Goal: Transaction & Acquisition: Obtain resource

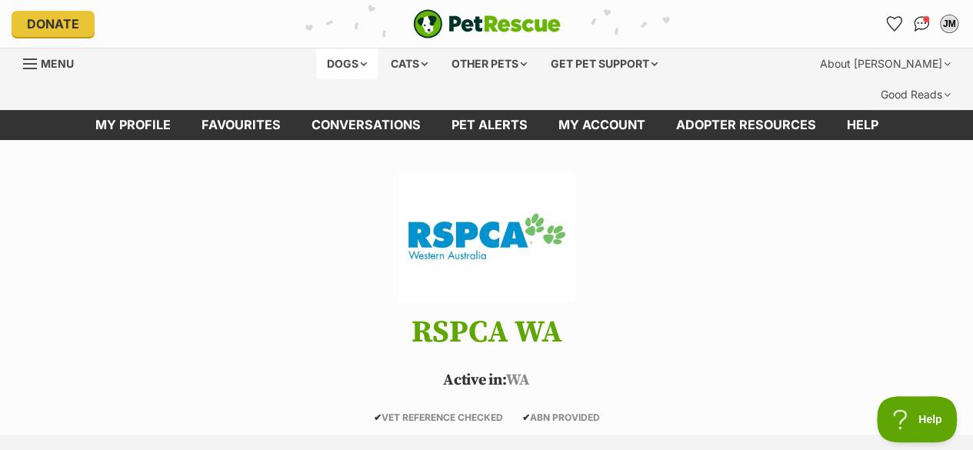
click at [348, 62] on div "Dogs" at bounding box center [347, 63] width 62 height 31
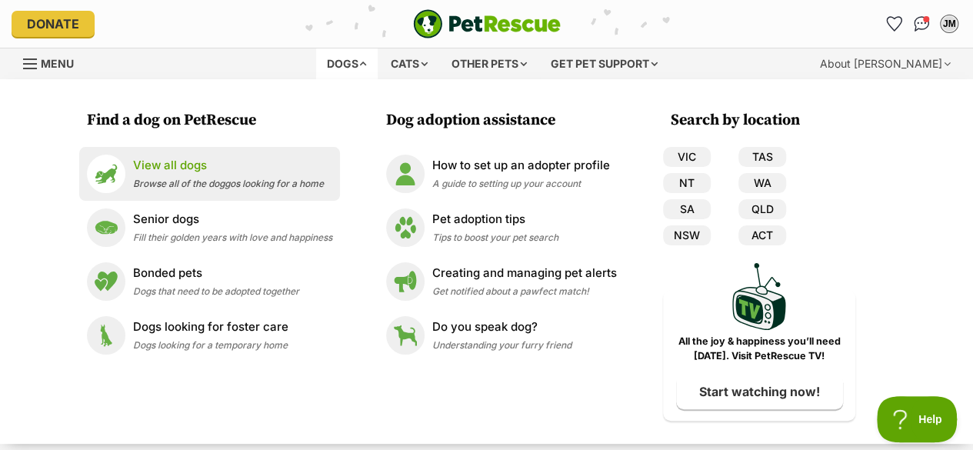
click at [183, 168] on p "View all dogs" at bounding box center [228, 166] width 191 height 18
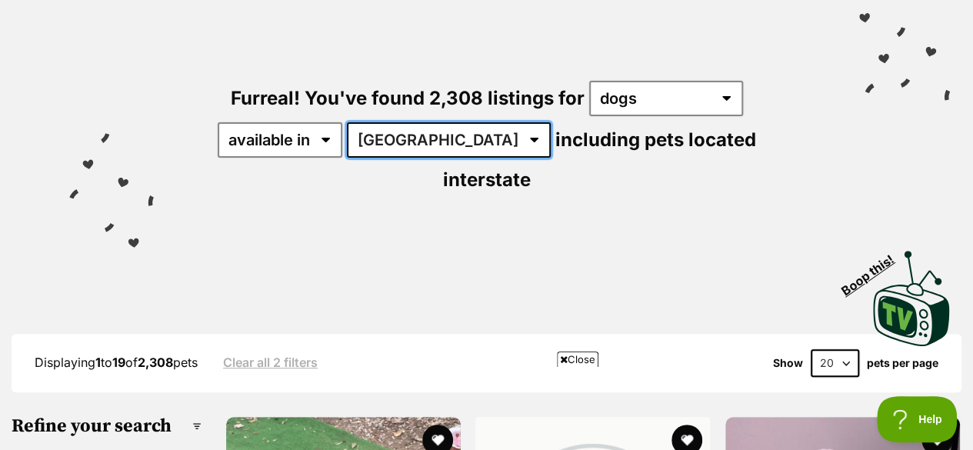
click at [444, 122] on select "Australia ACT NSW NT QLD SA TAS VIC WA" at bounding box center [449, 139] width 204 height 35
select select "WA"
click at [349, 122] on select "Australia ACT NSW NT QLD SA TAS VIC WA" at bounding box center [449, 139] width 204 height 35
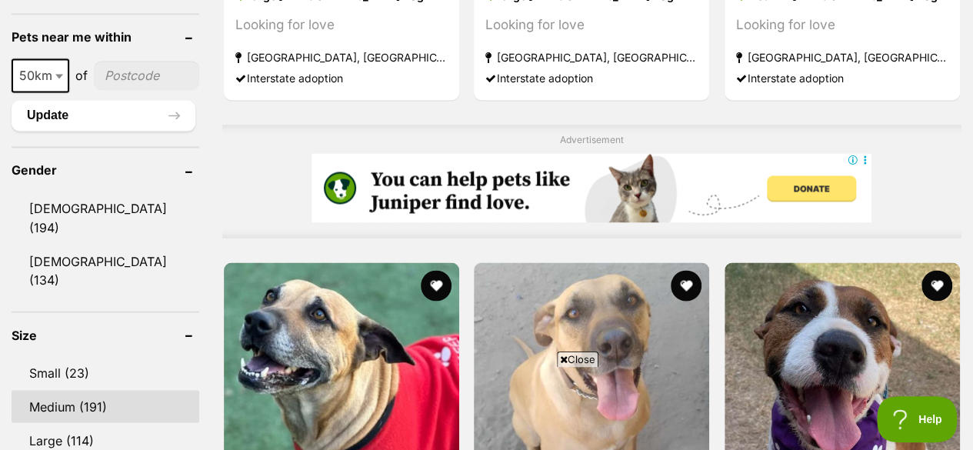
click at [68, 390] on link "Medium (191)" at bounding box center [106, 406] width 188 height 32
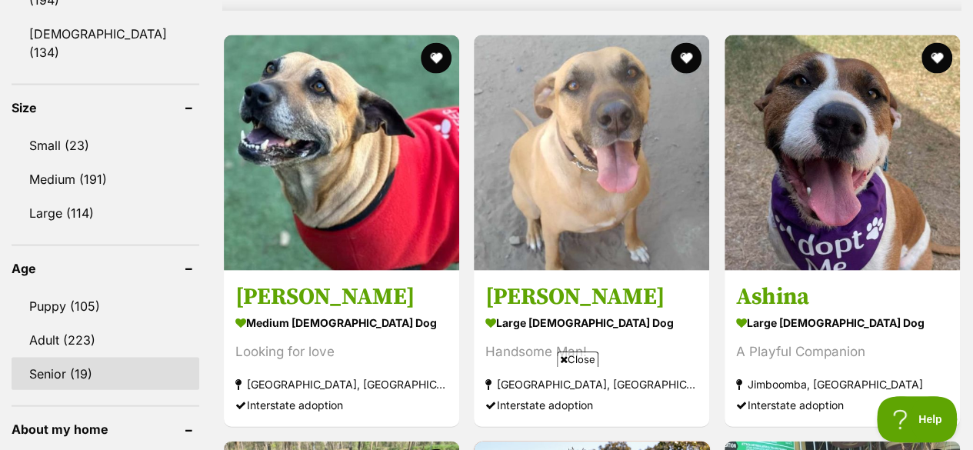
scroll to position [1461, 0]
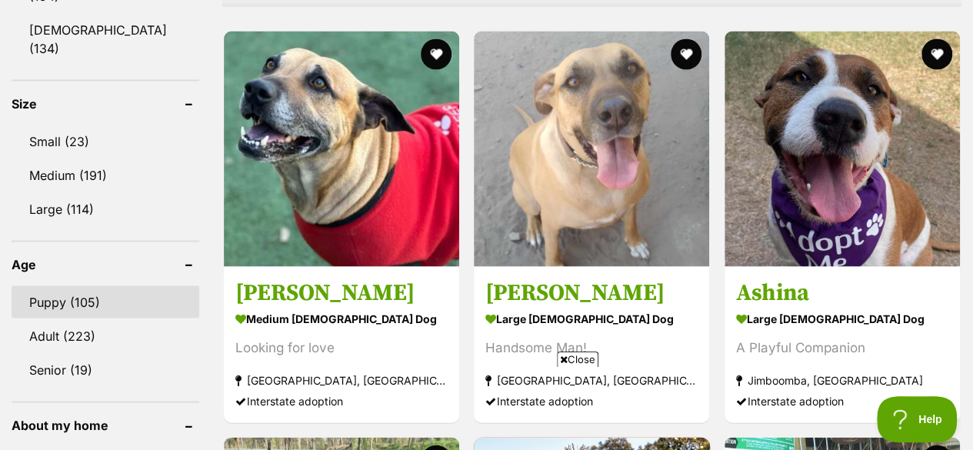
click at [100, 286] on link "Puppy (105)" at bounding box center [106, 302] width 188 height 32
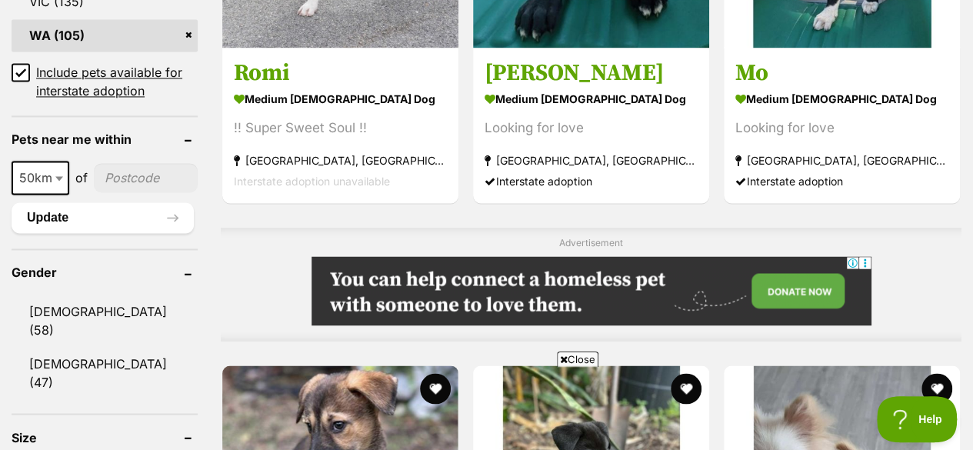
scroll to position [1230, 0]
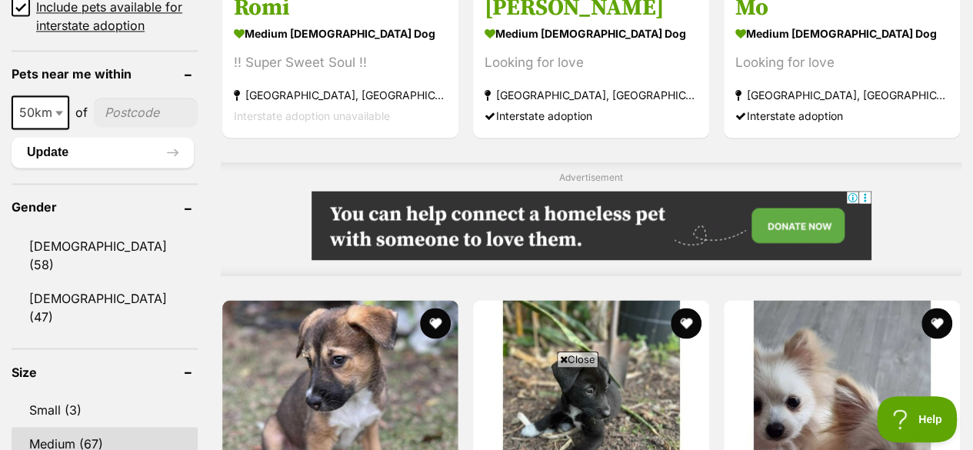
click at [78, 427] on link "Medium (67)" at bounding box center [105, 443] width 186 height 32
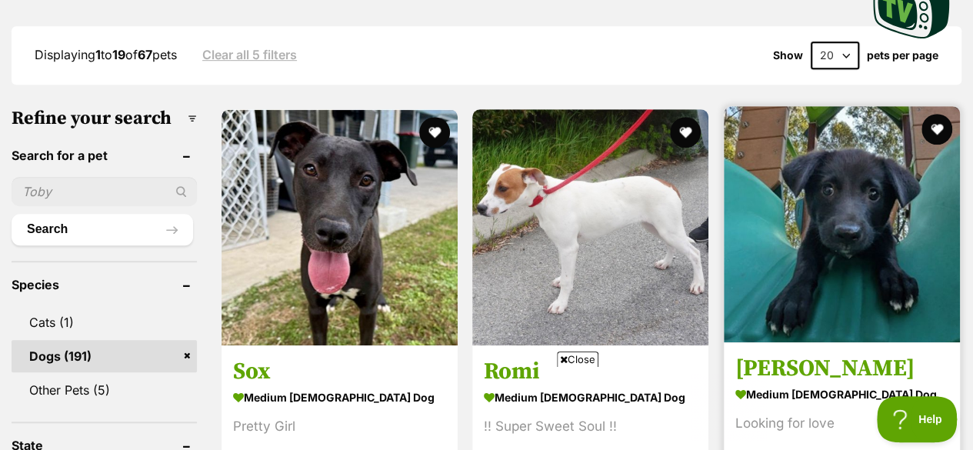
click at [886, 185] on img at bounding box center [842, 224] width 236 height 236
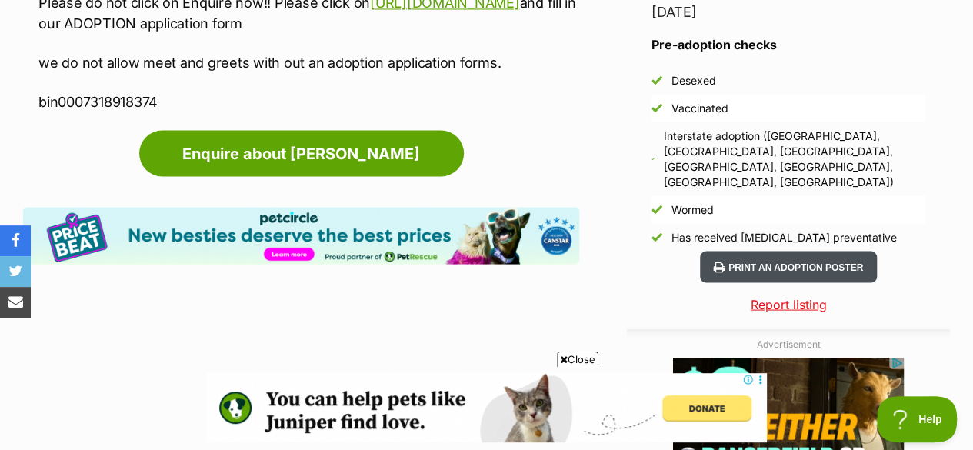
click at [764, 251] on button "Print an adoption poster" at bounding box center [788, 267] width 177 height 32
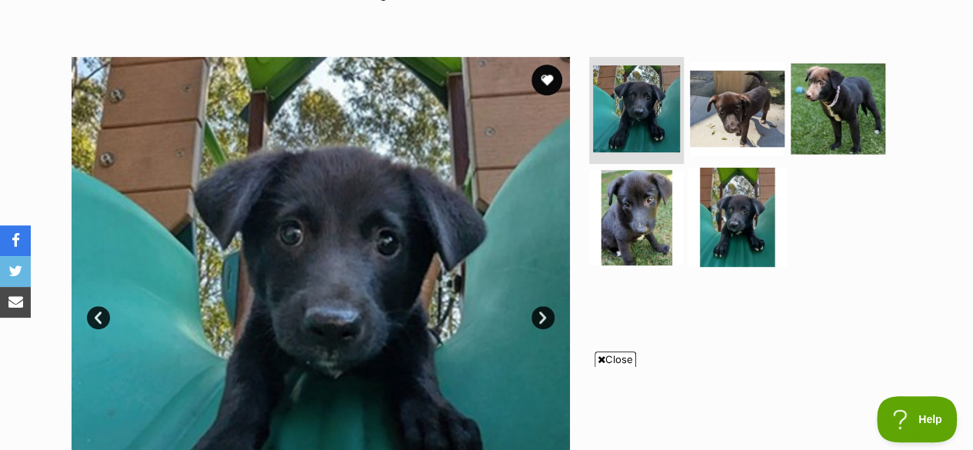
scroll to position [308, 0]
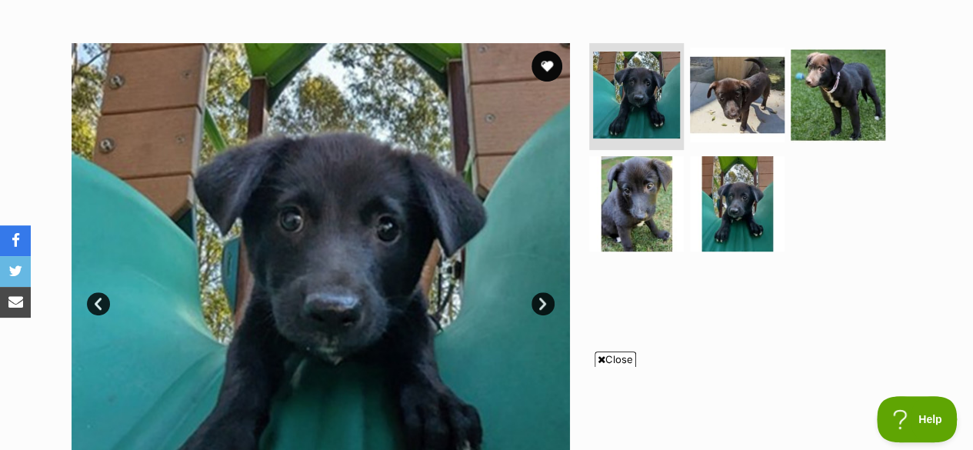
click at [824, 193] on ul at bounding box center [743, 152] width 315 height 218
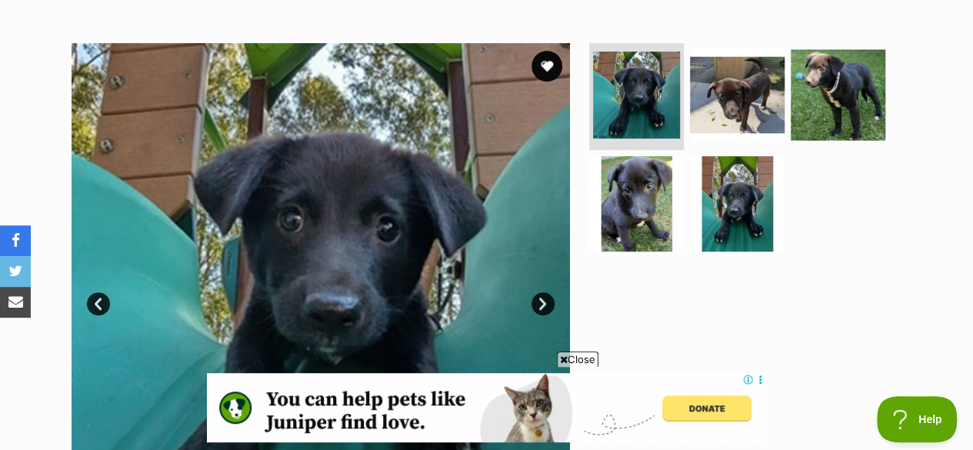
scroll to position [0, 0]
click at [844, 281] on div at bounding box center [743, 292] width 315 height 498
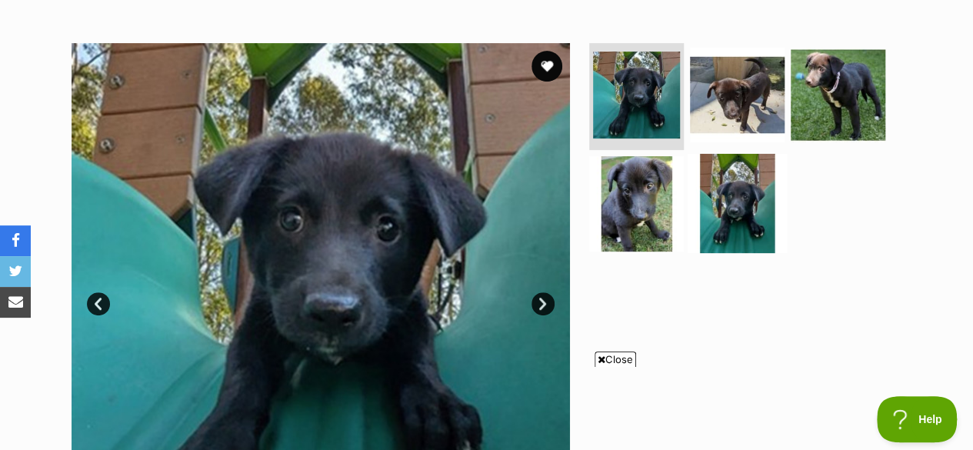
click at [731, 171] on img at bounding box center [736, 203] width 99 height 99
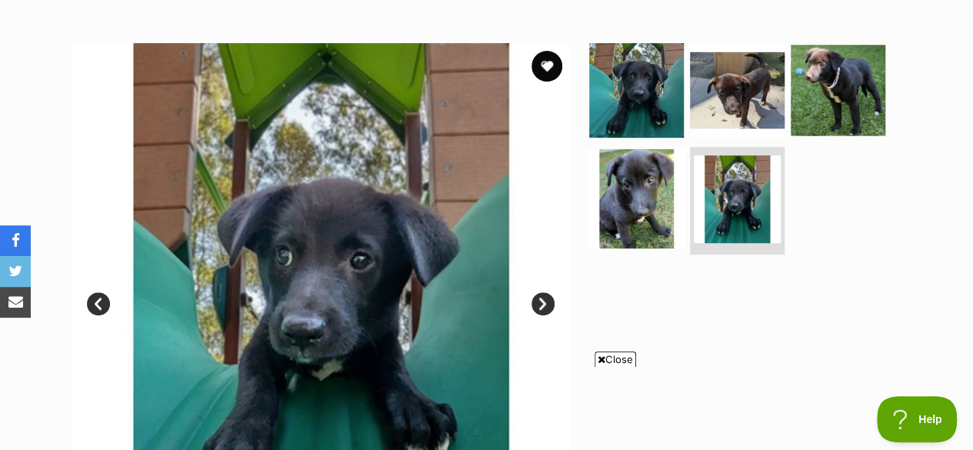
click at [639, 158] on img at bounding box center [636, 198] width 99 height 99
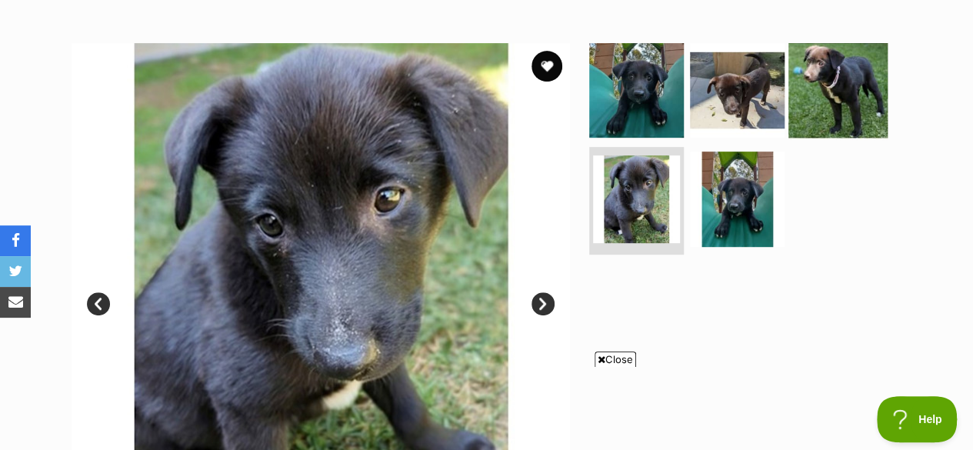
click at [848, 43] on img at bounding box center [837, 89] width 99 height 99
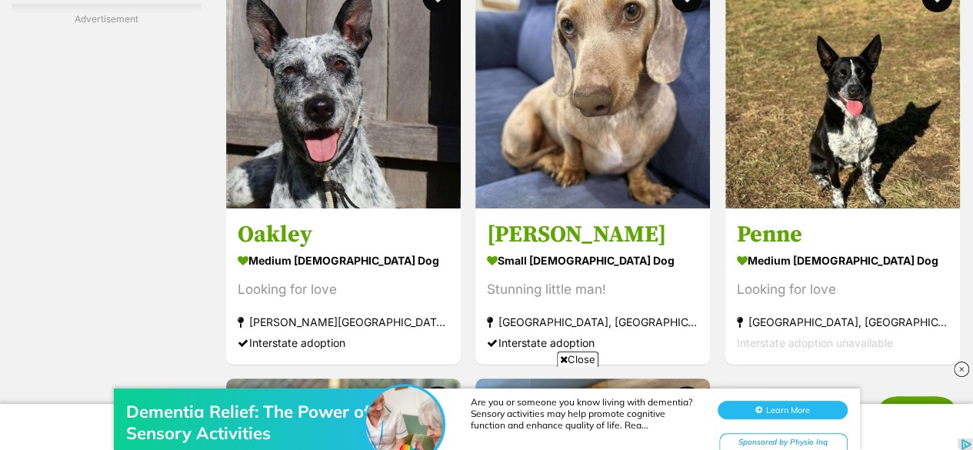
scroll to position [2922, 0]
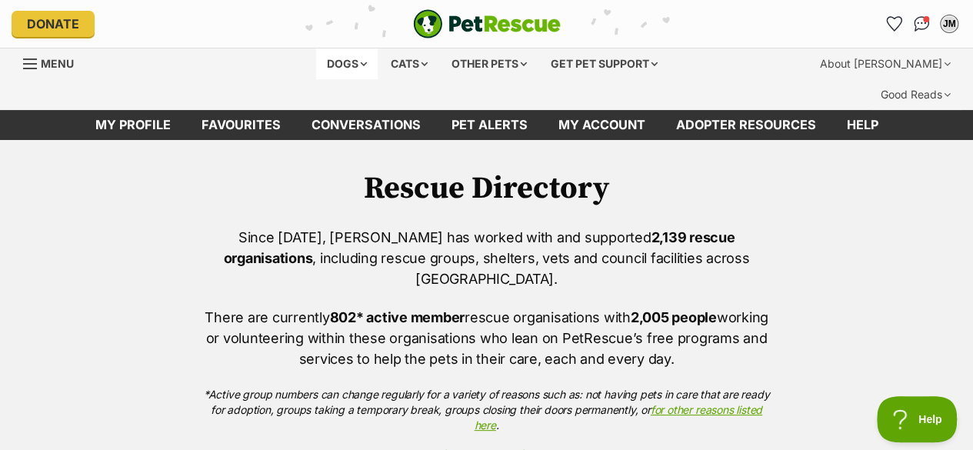
click at [348, 61] on div "Dogs" at bounding box center [347, 63] width 62 height 31
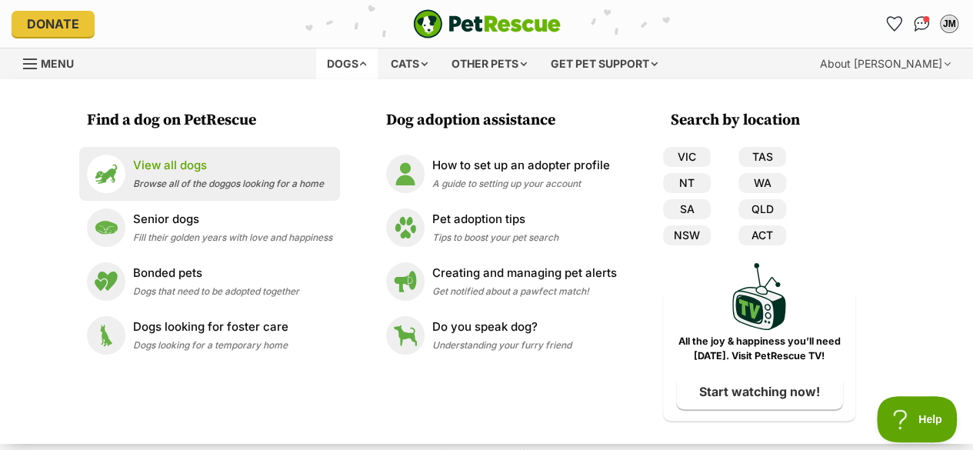
click at [211, 165] on p "View all dogs" at bounding box center [228, 166] width 191 height 18
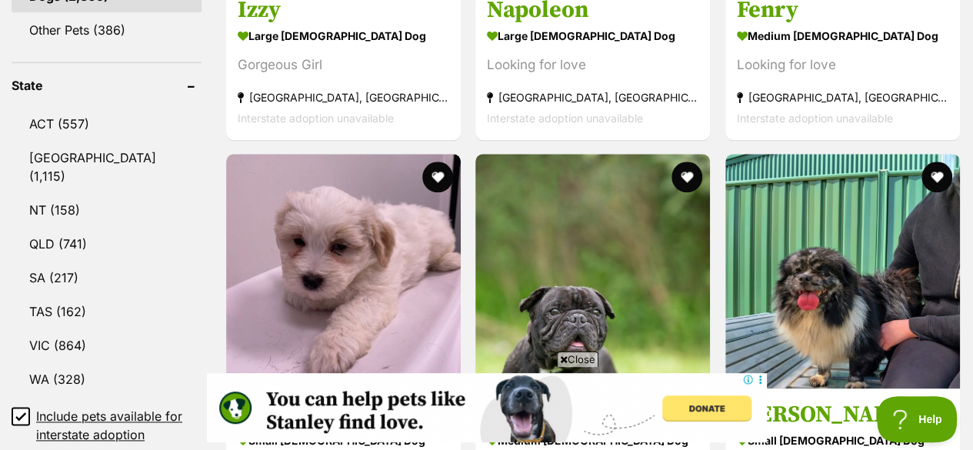
scroll to position [846, 0]
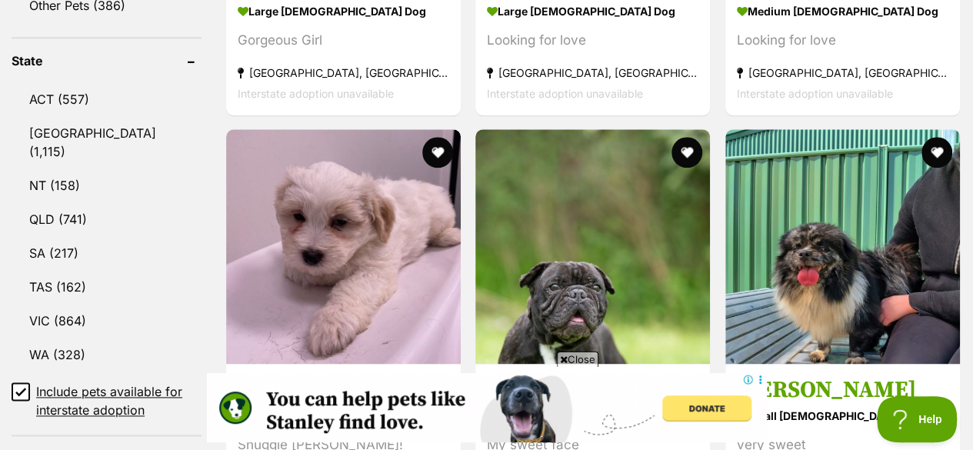
click at [15, 386] on icon at bounding box center [20, 391] width 11 height 11
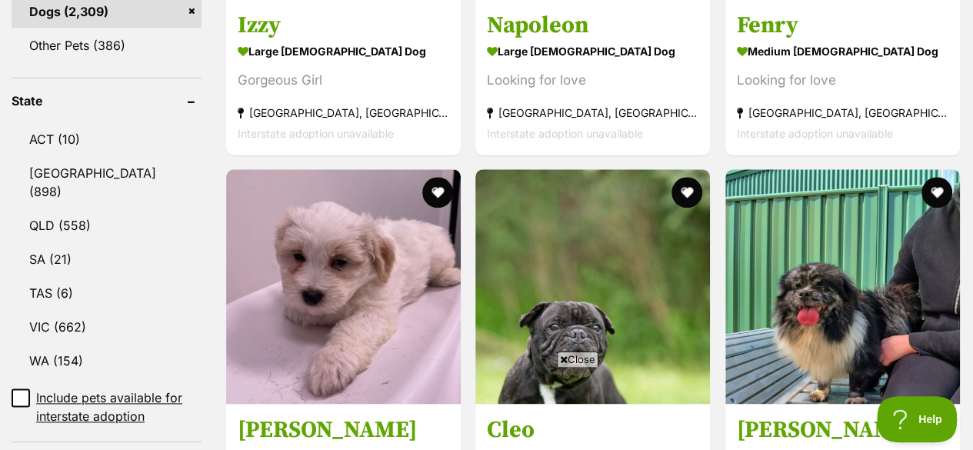
scroll to position [846, 0]
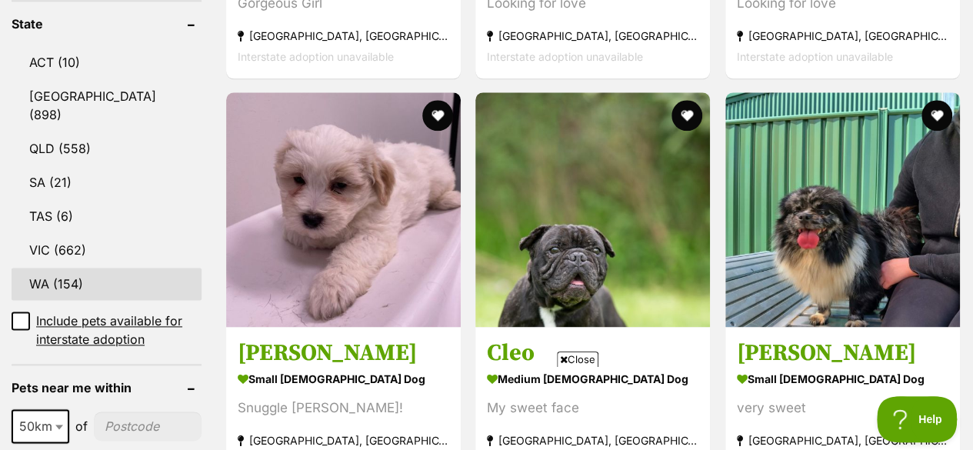
click at [87, 268] on link "WA (154)" at bounding box center [107, 284] width 190 height 32
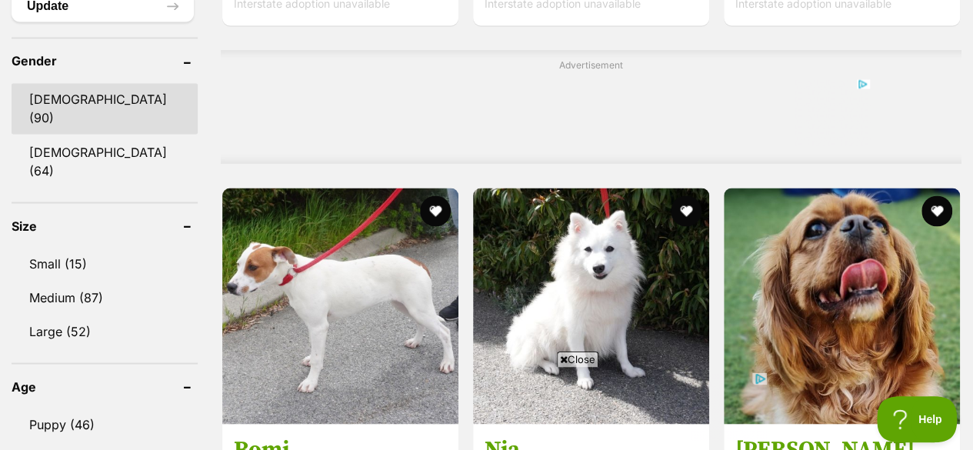
scroll to position [1307, 0]
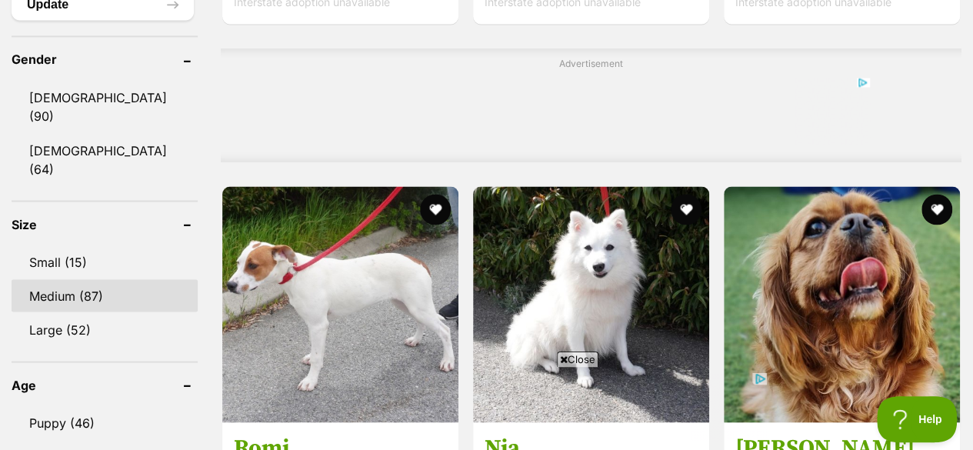
click at [80, 279] on link "Medium (87)" at bounding box center [105, 295] width 186 height 32
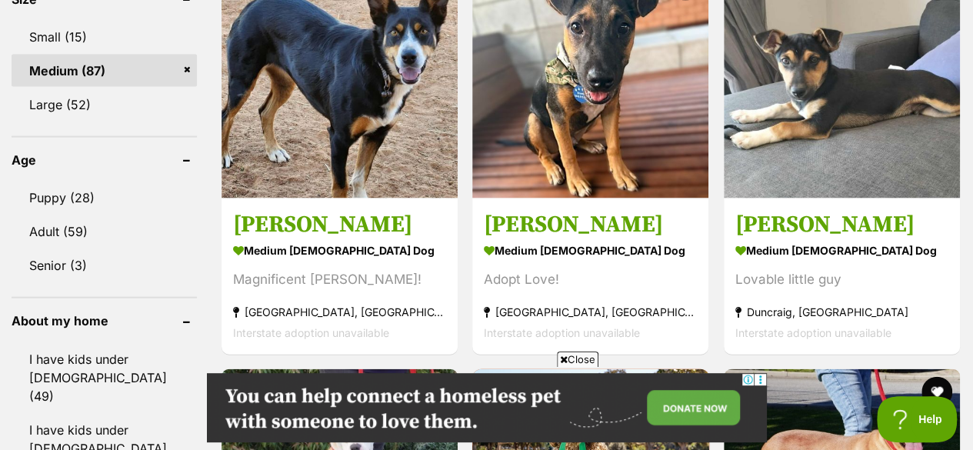
scroll to position [1538, 0]
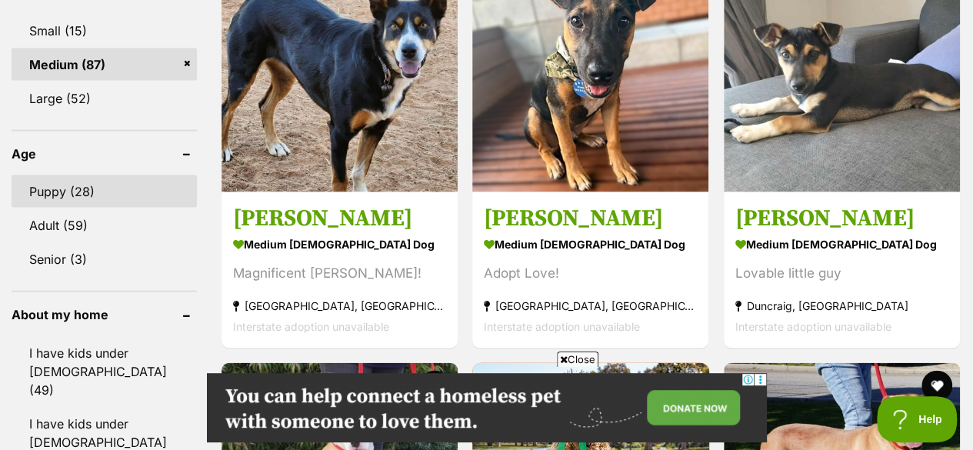
click at [83, 175] on link "Puppy (28)" at bounding box center [104, 191] width 185 height 32
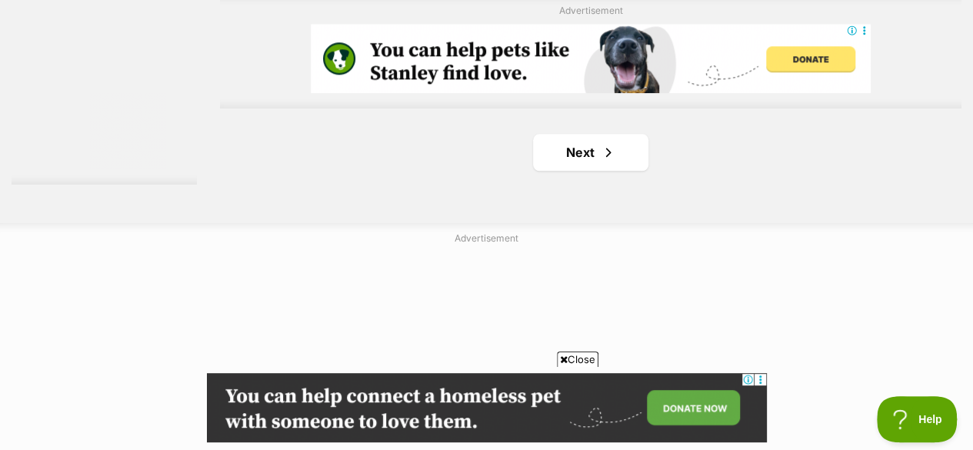
scroll to position [3691, 0]
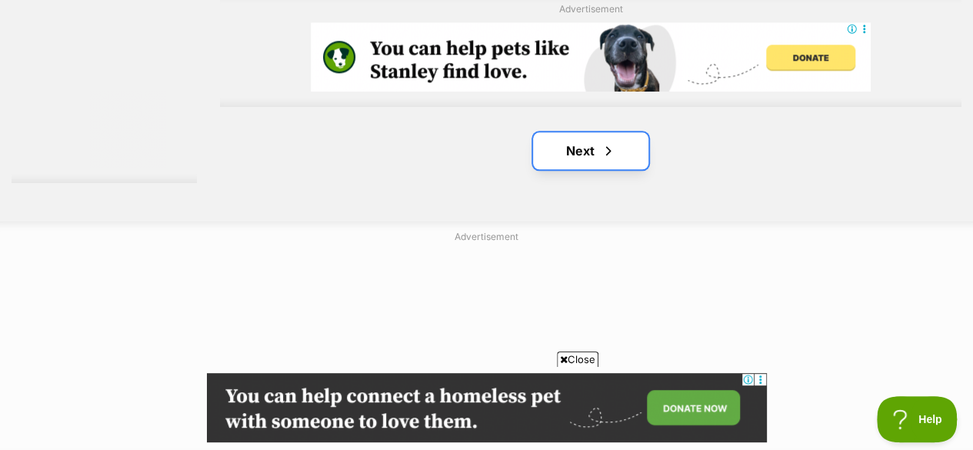
click at [580, 132] on link "Next" at bounding box center [590, 150] width 115 height 37
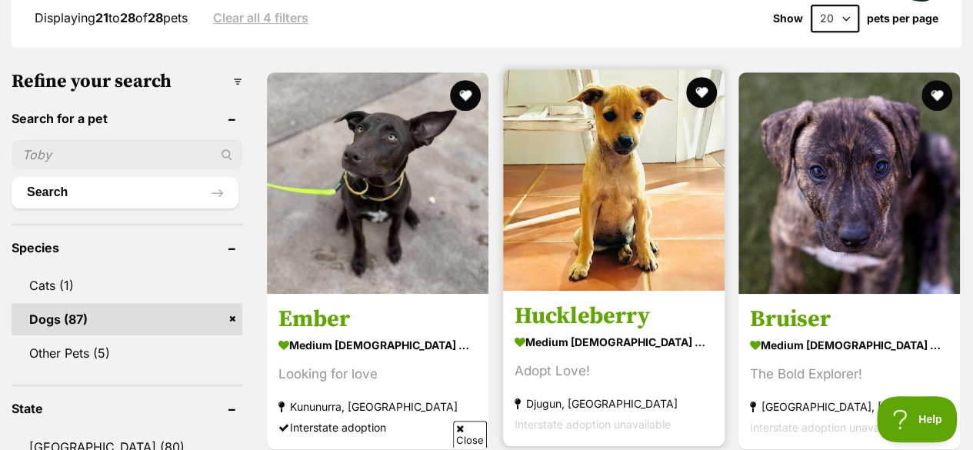
click at [608, 175] on img at bounding box center [613, 179] width 221 height 221
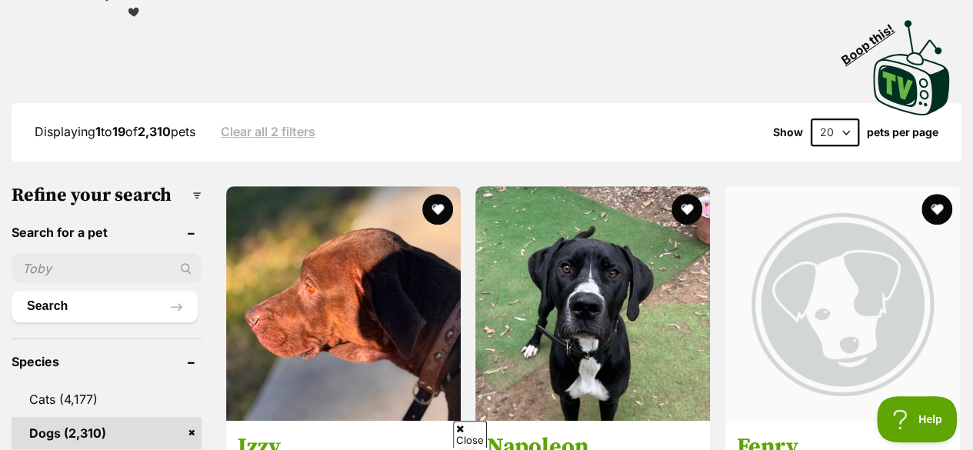
click at [95, 254] on input "text" at bounding box center [107, 268] width 190 height 29
click at [94, 254] on input "b" at bounding box center [107, 268] width 190 height 29
type input "border collie"
click at [12, 291] on button "Search" at bounding box center [105, 306] width 186 height 31
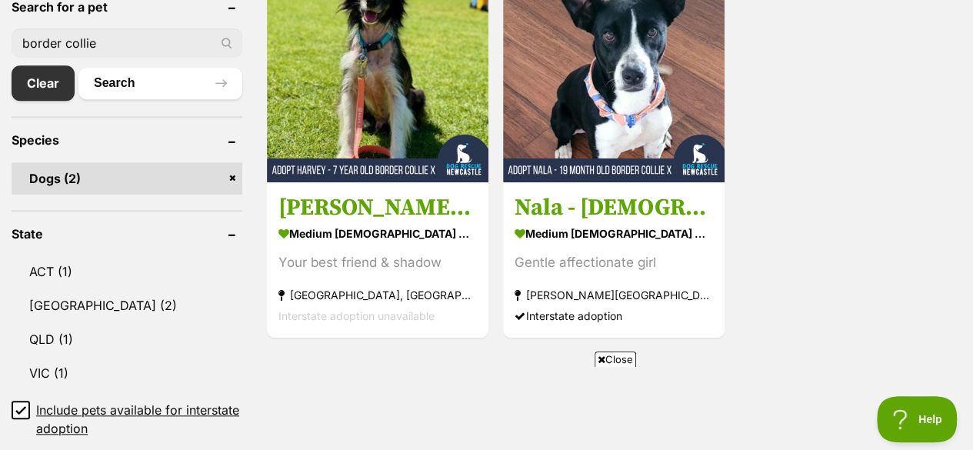
scroll to position [692, 0]
